Goal: Find contact information: Find contact information

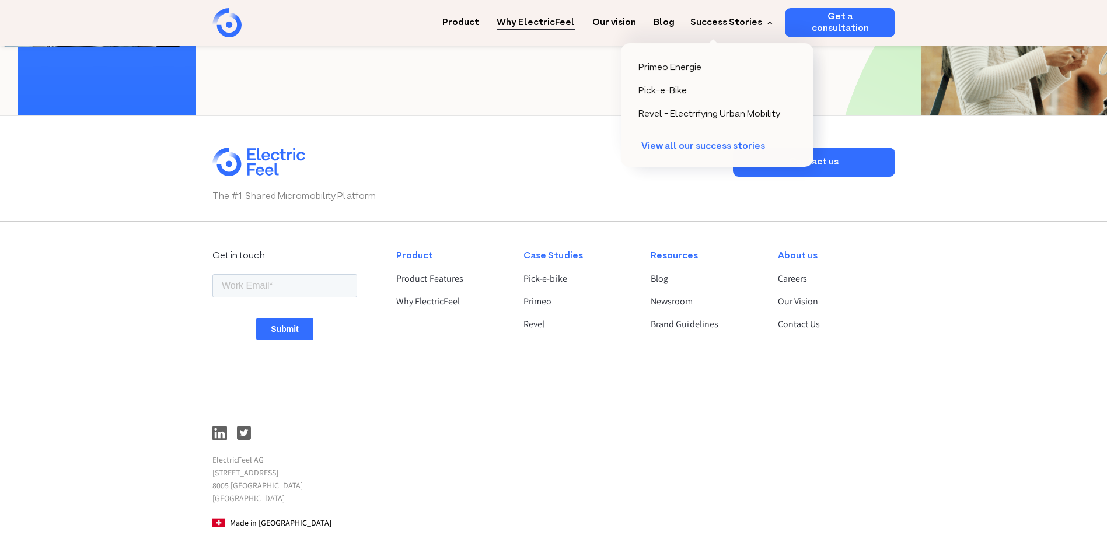
scroll to position [2886, 0]
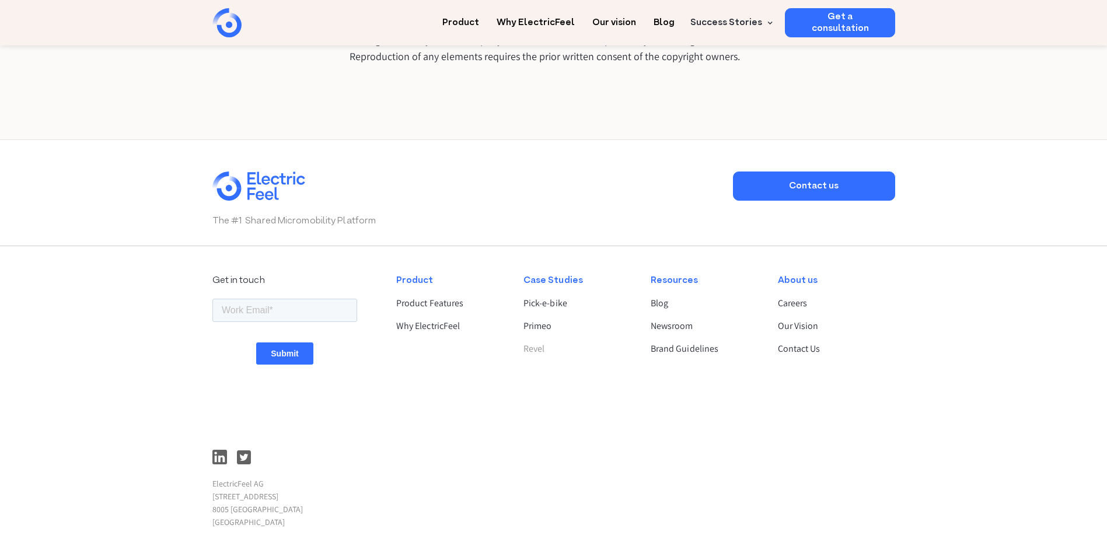
scroll to position [867, 0]
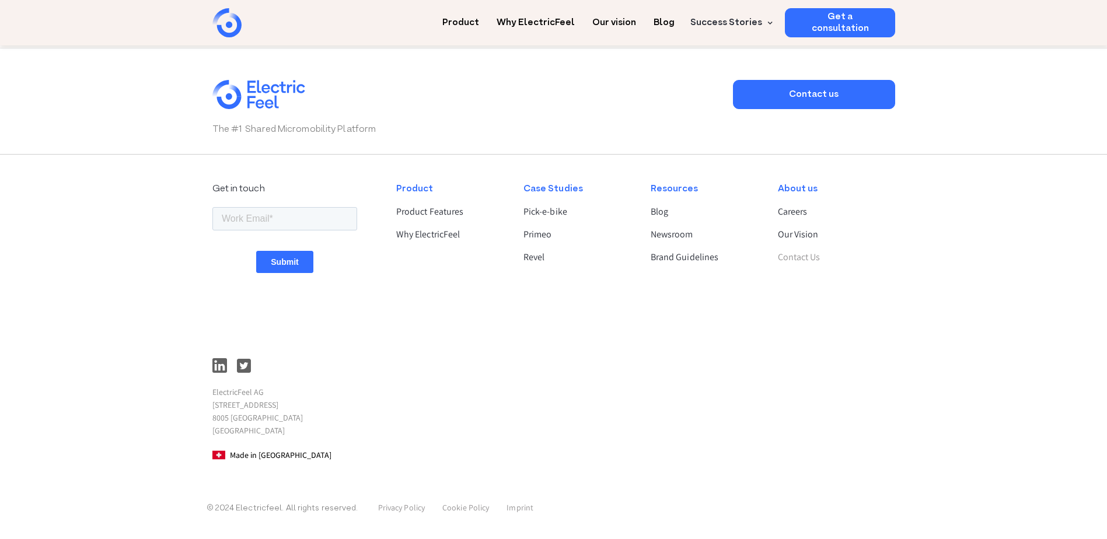
click at [808, 260] on link "Contact Us" at bounding box center [831, 257] width 107 height 14
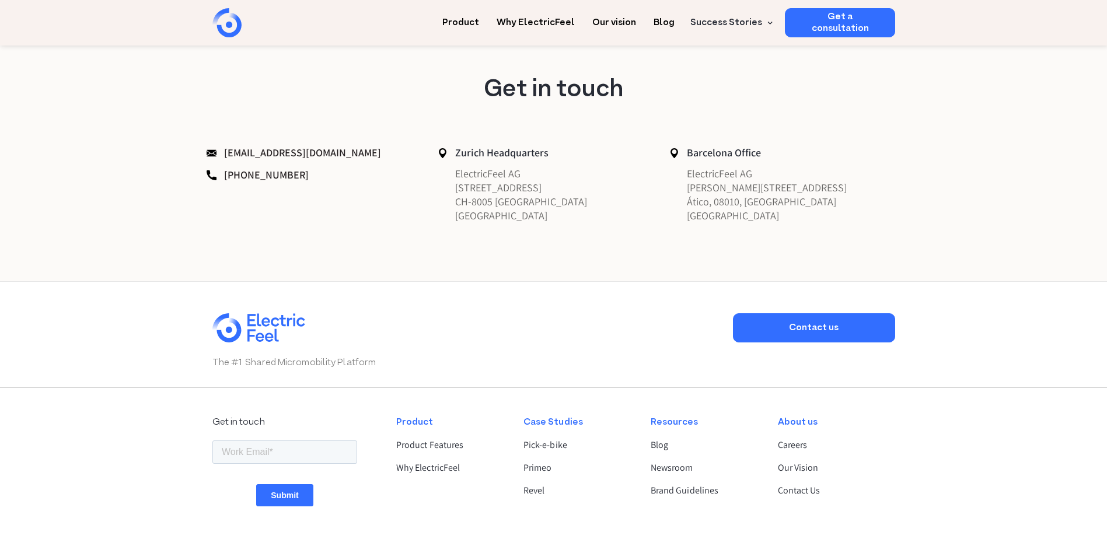
scroll to position [813, 0]
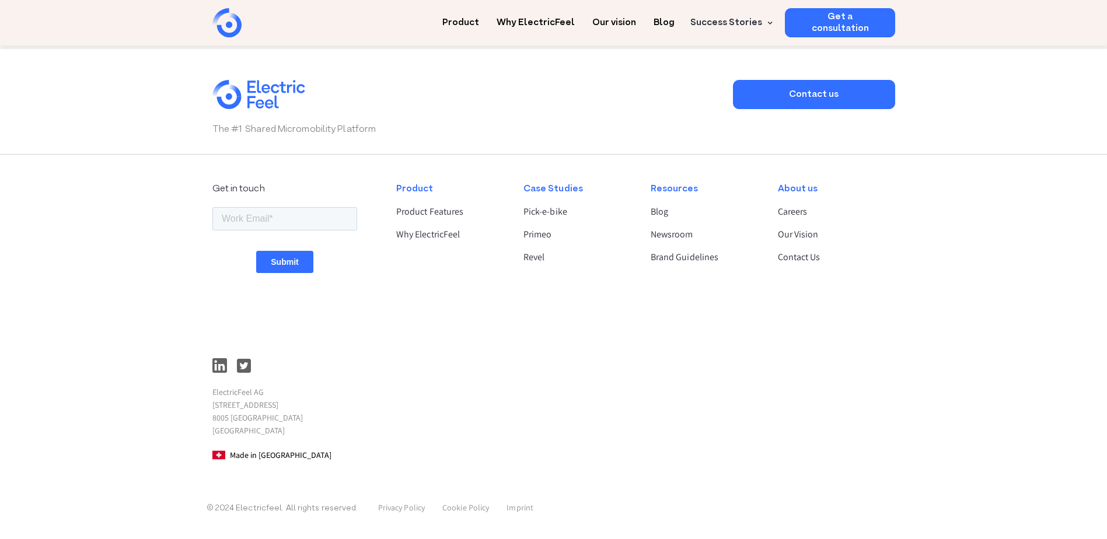
click at [224, 394] on p "ElectricFeel AG [STREET_ADDRESS]" at bounding box center [284, 411] width 145 height 51
click at [224, 394] on p "ElectricFeel AG Hardturmstrasse 253 8005 Zürich Switzerland" at bounding box center [284, 411] width 145 height 51
copy p "ElectricFeel AG"
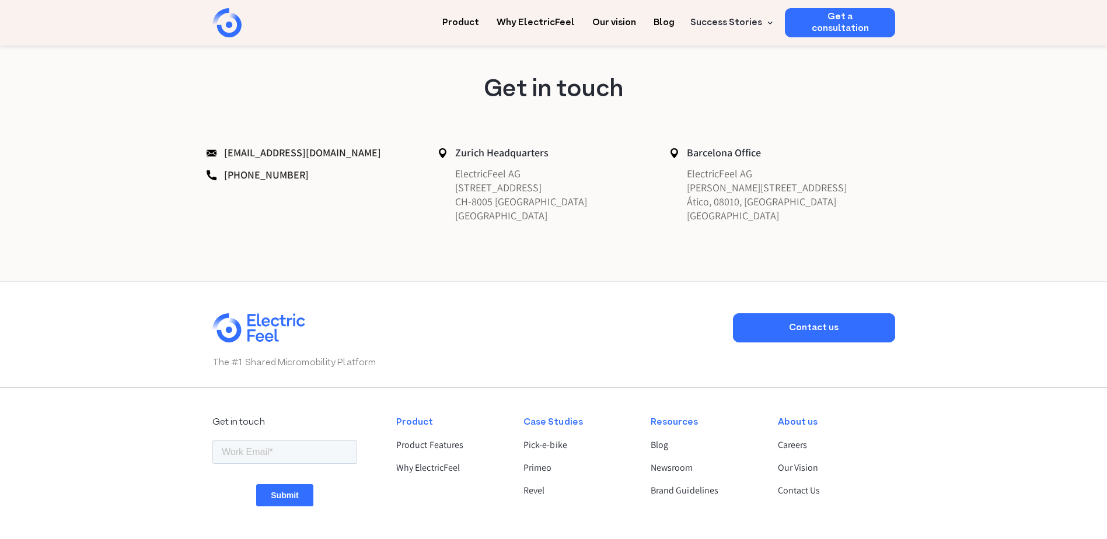
scroll to position [288, 0]
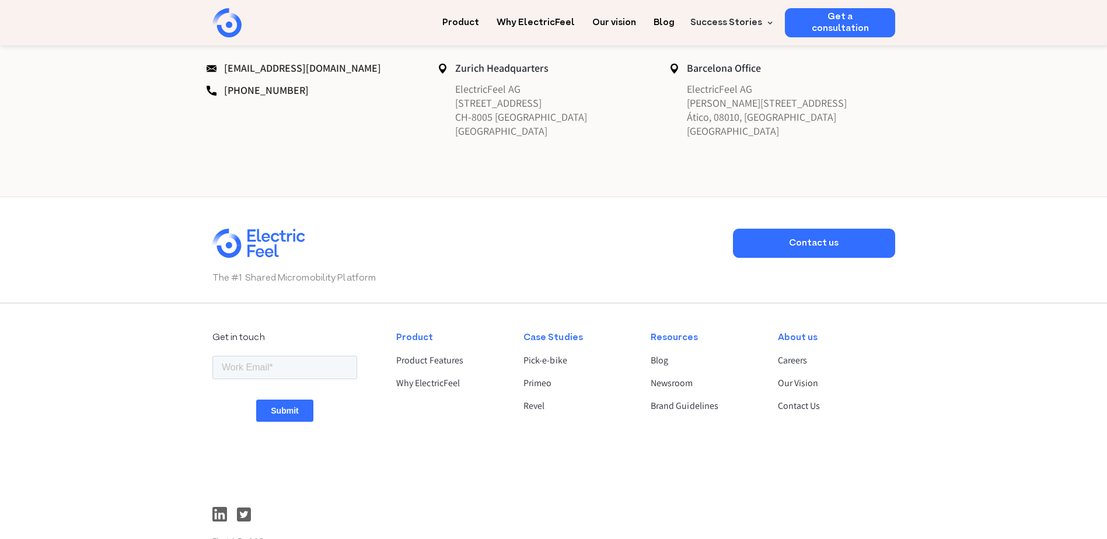
scroll to position [813, 0]
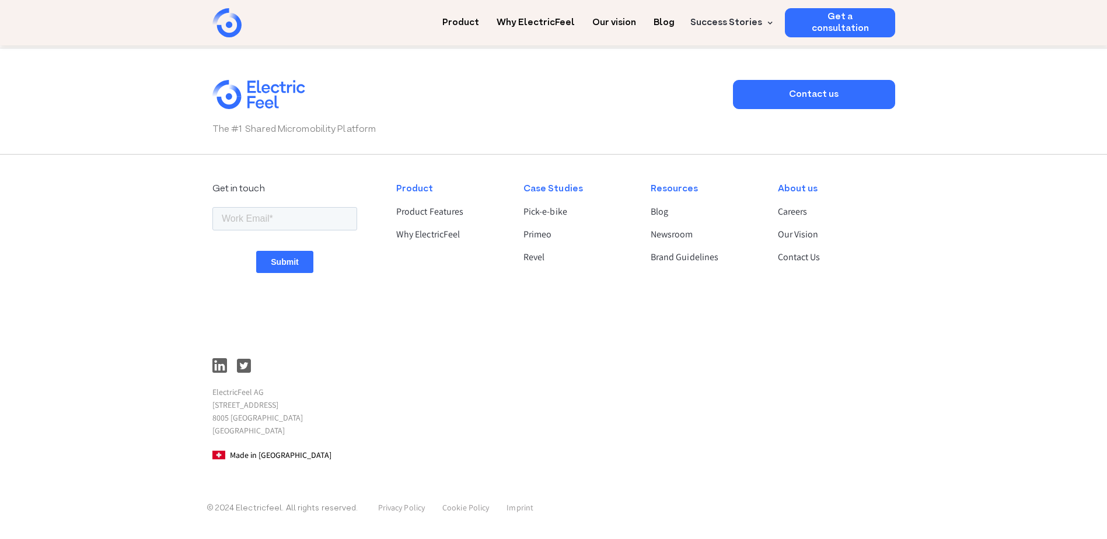
click at [215, 363] on img at bounding box center [219, 365] width 15 height 15
